Goal: Task Accomplishment & Management: Complete application form

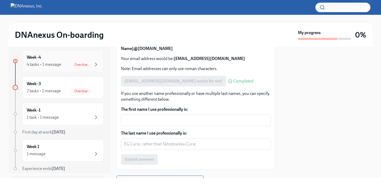
scroll to position [2, 0]
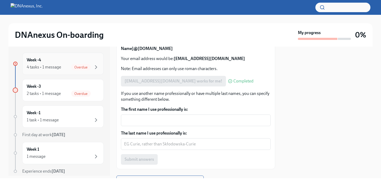
click at [46, 65] on div "4 tasks • 1 message" at bounding box center [44, 67] width 34 height 6
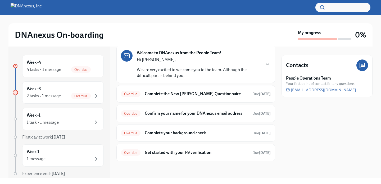
scroll to position [31, 0]
click at [54, 66] on div "Week -4 4 tasks • 1 message Overdue" at bounding box center [63, 66] width 72 height 13
click at [187, 91] on h6 "Complete the New [PERSON_NAME] Questionnaire" at bounding box center [196, 94] width 103 height 6
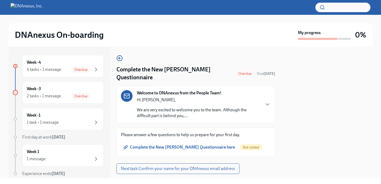
scroll to position [5, 0]
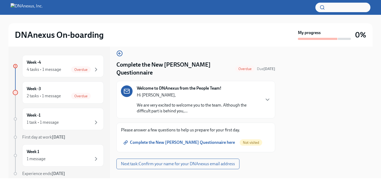
click at [189, 140] on span "Complete the New [PERSON_NAME] Questionnaire here" at bounding box center [180, 142] width 110 height 5
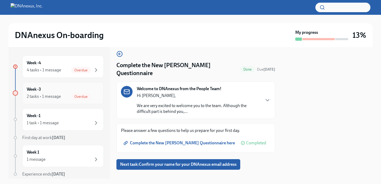
click at [53, 91] on div "Week -3 2 tasks • 1 message Overdue" at bounding box center [63, 92] width 72 height 13
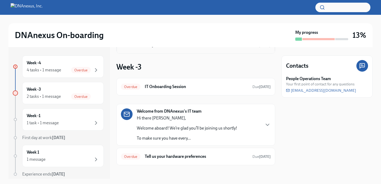
scroll to position [80, 0]
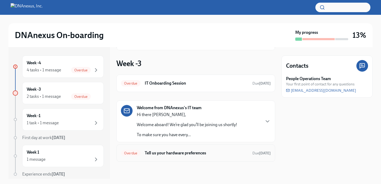
click at [197, 153] on h6 "Tell us your hardware preferences" at bounding box center [196, 153] width 103 height 6
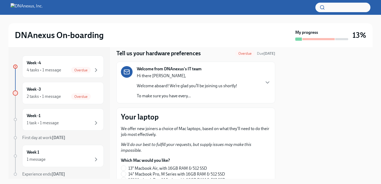
scroll to position [18, 0]
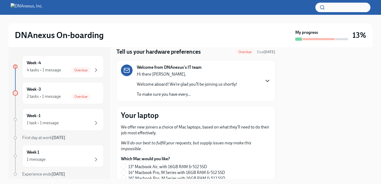
click at [264, 81] on icon "button" at bounding box center [267, 81] width 6 height 6
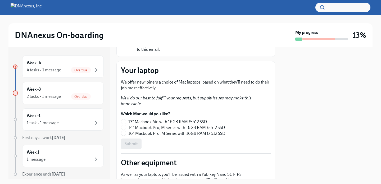
scroll to position [119, 0]
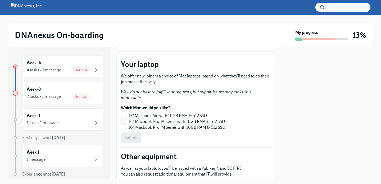
click at [125, 122] on input "14" Macbook Pro, M Series with 16GB RAM & 512 SSD" at bounding box center [123, 121] width 5 height 5
radio input "true"
click at [137, 138] on span "Submit" at bounding box center [131, 137] width 13 height 5
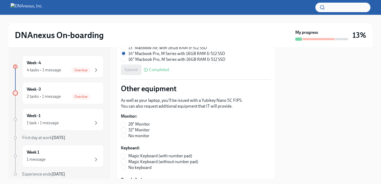
scroll to position [188, 0]
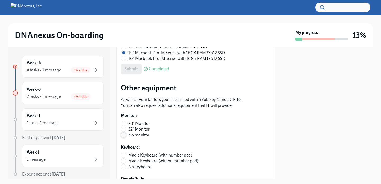
click at [125, 136] on input "No monitor" at bounding box center [123, 135] width 5 height 5
radio input "true"
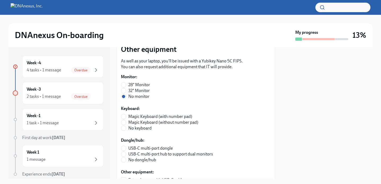
scroll to position [227, 0]
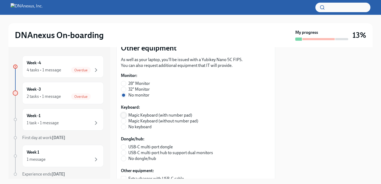
click at [125, 116] on input "Magic Keyboard (with number pad)" at bounding box center [123, 115] width 5 height 5
radio input "true"
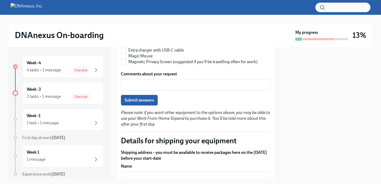
scroll to position [359, 0]
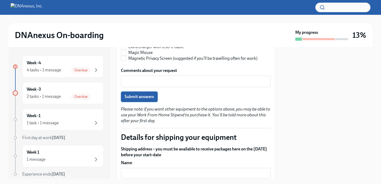
click at [150, 96] on span "Submit answers" at bounding box center [139, 96] width 29 height 5
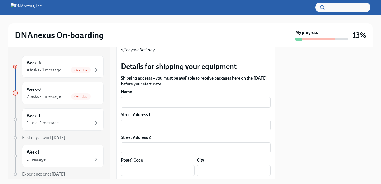
scroll to position [432, 0]
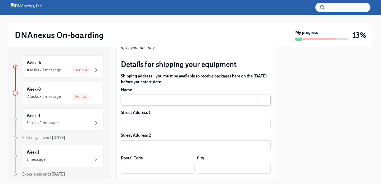
click at [187, 96] on input "text" at bounding box center [196, 100] width 150 height 11
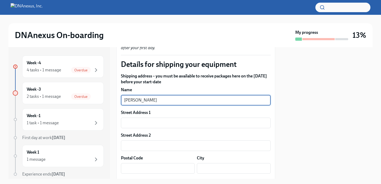
type input "[PERSON_NAME]"
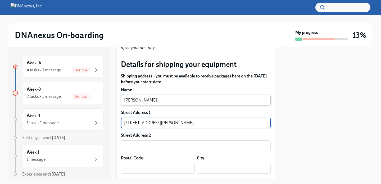
type input "[STREET_ADDRESS][PERSON_NAME]"
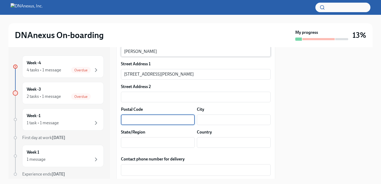
scroll to position [482, 0]
type input "66062"
click at [230, 116] on input "text" at bounding box center [234, 119] width 74 height 11
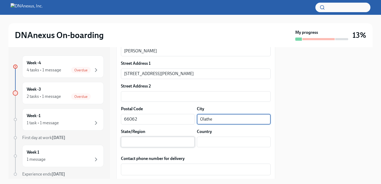
type input "Olathe"
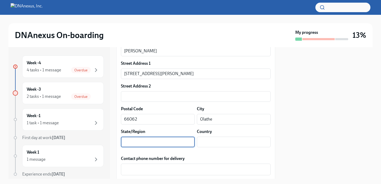
click at [175, 143] on input "text" at bounding box center [158, 142] width 74 height 11
type input "KS"
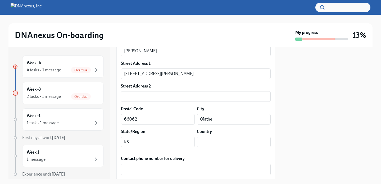
click at [236, 134] on div "Country" at bounding box center [234, 132] width 74 height 6
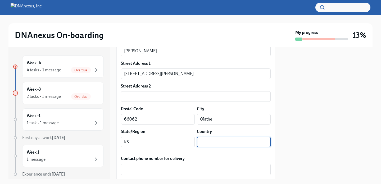
click at [236, 138] on input "text" at bounding box center [234, 142] width 74 height 11
type input "[GEOGRAPHIC_DATA]"
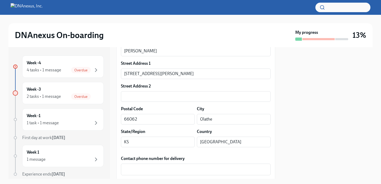
click at [305, 114] on div at bounding box center [326, 113] width 91 height 132
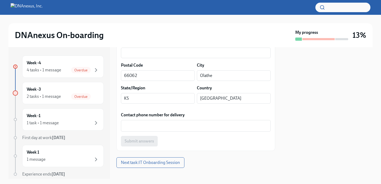
scroll to position [528, 0]
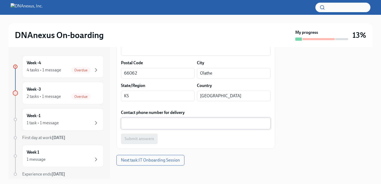
click at [208, 126] on textarea "Contact phone number for delivery" at bounding box center [195, 123] width 143 height 6
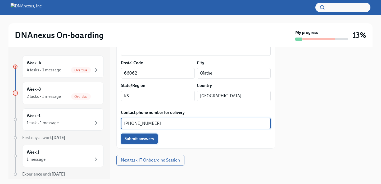
type textarea "[PHONE_NUMBER]"
click at [148, 139] on span "Submit answers" at bounding box center [139, 138] width 29 height 5
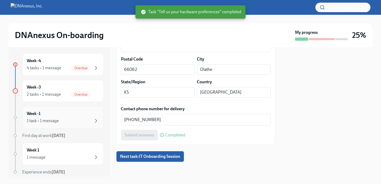
scroll to position [0, 0]
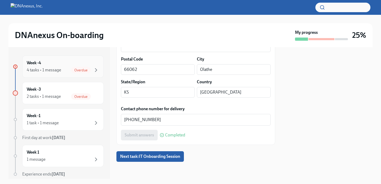
click at [62, 70] on div "4 tasks • 1 message Overdue" at bounding box center [63, 70] width 72 height 6
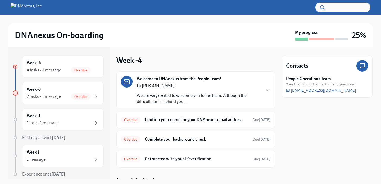
scroll to position [28, 0]
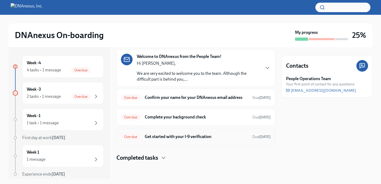
click at [165, 141] on div "Overdue Get started with your I-9 verification Due [DATE]" at bounding box center [195, 136] width 159 height 17
click at [166, 138] on h6 "Get started with your I-9 verification" at bounding box center [196, 137] width 103 height 6
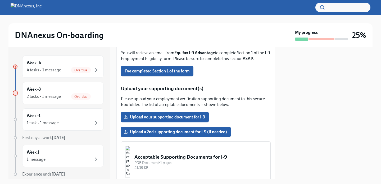
scroll to position [118, 0]
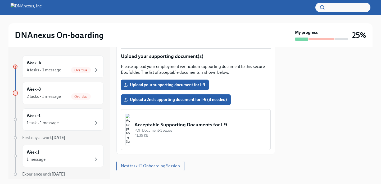
click at [130, 130] on img "button" at bounding box center [127, 130] width 5 height 32
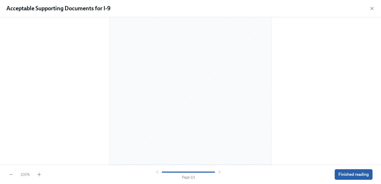
scroll to position [0, 0]
click at [350, 175] on span "Finished reading" at bounding box center [353, 174] width 30 height 5
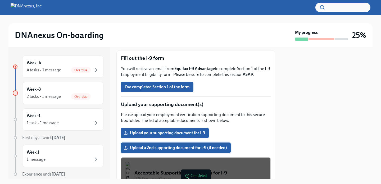
scroll to position [40, 0]
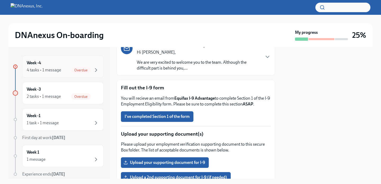
click at [58, 67] on div "4 tasks • 1 message" at bounding box center [44, 70] width 34 height 6
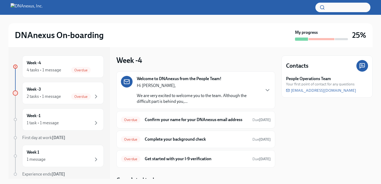
scroll to position [28, 0]
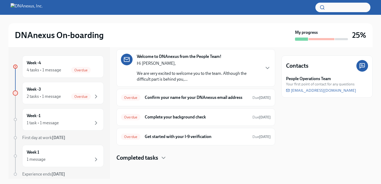
click at [152, 158] on h4 "Completed tasks" at bounding box center [137, 158] width 42 height 8
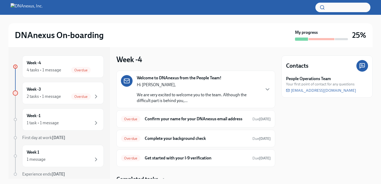
scroll to position [0, 0]
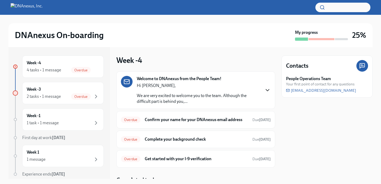
click at [266, 92] on icon "button" at bounding box center [267, 90] width 6 height 6
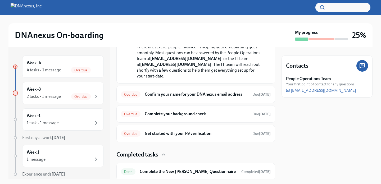
scroll to position [137, 0]
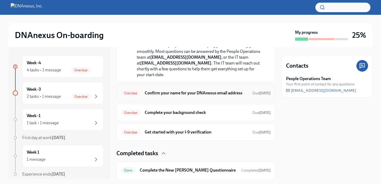
click at [214, 93] on h6 "Confirm your name for your DNAnexus email address" at bounding box center [196, 93] width 103 height 6
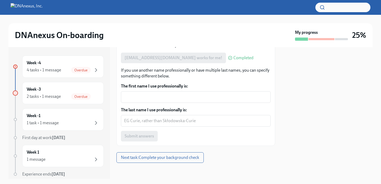
scroll to position [117, 0]
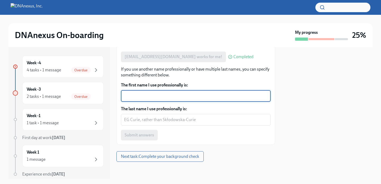
click at [214, 93] on textarea "The first name I use professionally is:" at bounding box center [195, 96] width 143 height 6
type textarea "Ben"
click at [224, 119] on textarea "The last name I use professionally is:" at bounding box center [195, 120] width 143 height 6
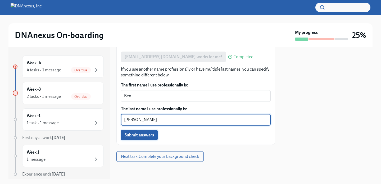
type textarea "[PERSON_NAME]"
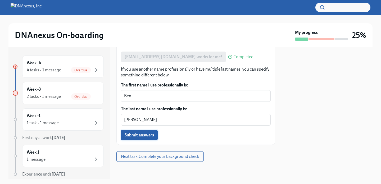
click at [153, 135] on span "Submit answers" at bounding box center [139, 135] width 29 height 5
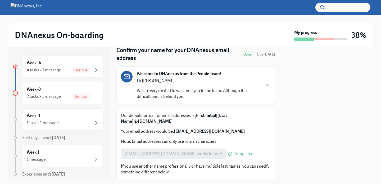
scroll to position [20, 0]
click at [243, 95] on p "We are very excited to welcome you to the team. Although the difficult part is …" at bounding box center [198, 94] width 123 height 12
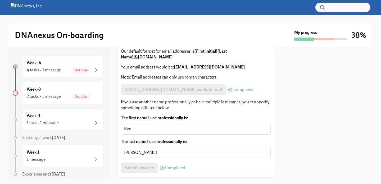
scroll to position [227, 0]
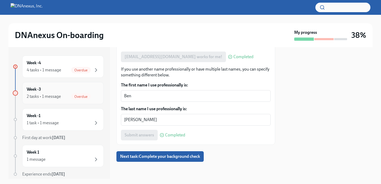
click at [67, 94] on div "2 tasks • 1 message Overdue" at bounding box center [63, 96] width 72 height 6
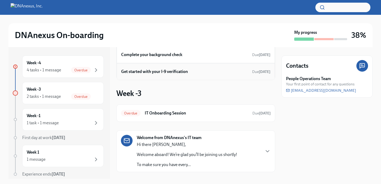
scroll to position [36, 0]
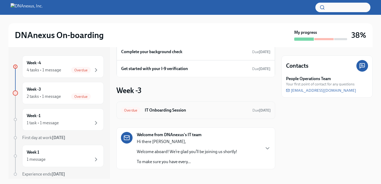
click at [167, 109] on h6 "IT Onboarding Session" at bounding box center [196, 110] width 103 height 6
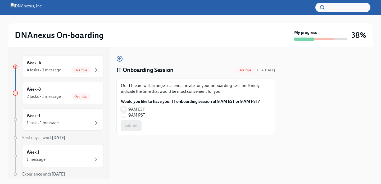
click at [124, 110] on input "9AM EST" at bounding box center [123, 109] width 5 height 5
radio input "true"
click at [130, 128] on button "Submit" at bounding box center [131, 125] width 21 height 11
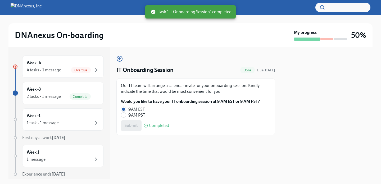
click at [111, 75] on div "Week -4 4 tasks • 1 message Overdue Week -3 2 tasks • 1 message Complete Week -…" at bounding box center [190, 113] width 364 height 132
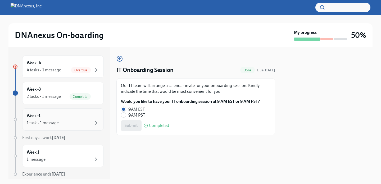
click at [92, 120] on div "Week -1 1 task • 1 message" at bounding box center [63, 119] width 72 height 13
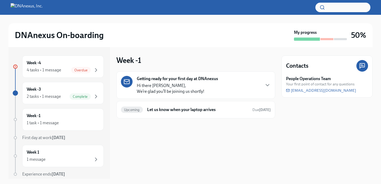
click at [235, 90] on div "Getting ready for your first day at DNAnexus Hi there [PERSON_NAME], We’re glad…" at bounding box center [196, 85] width 150 height 19
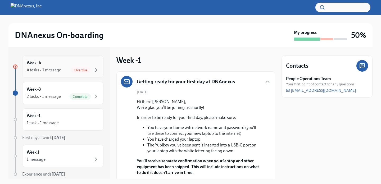
click at [63, 69] on div "4 tasks • 1 message Overdue" at bounding box center [63, 70] width 72 height 6
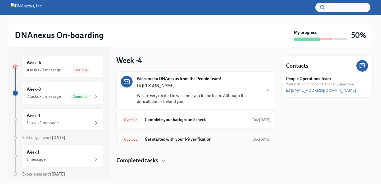
scroll to position [3, 0]
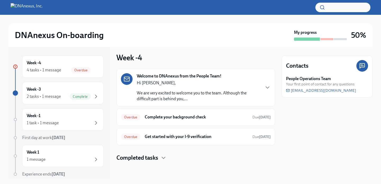
click at [160, 156] on div "Completed tasks" at bounding box center [195, 158] width 159 height 8
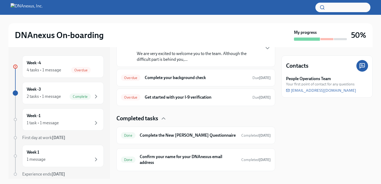
scroll to position [0, 0]
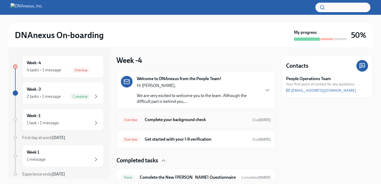
click at [188, 122] on h6 "Complete your background check" at bounding box center [196, 120] width 103 height 6
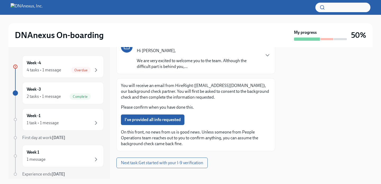
scroll to position [42, 0]
click at [165, 121] on span "I've provided all info requested" at bounding box center [153, 119] width 56 height 5
